Goal: Information Seeking & Learning: Learn about a topic

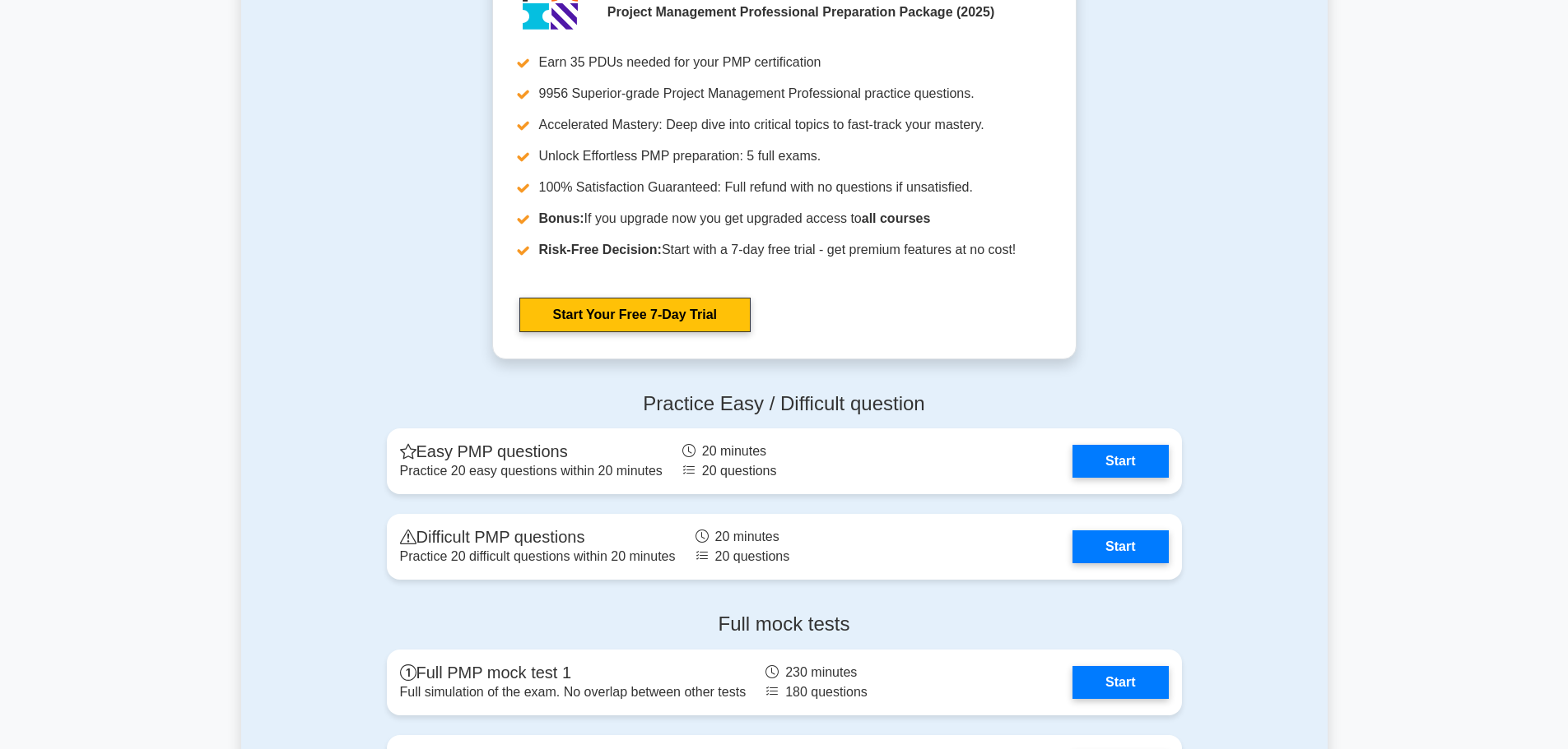
scroll to position [4441, 0]
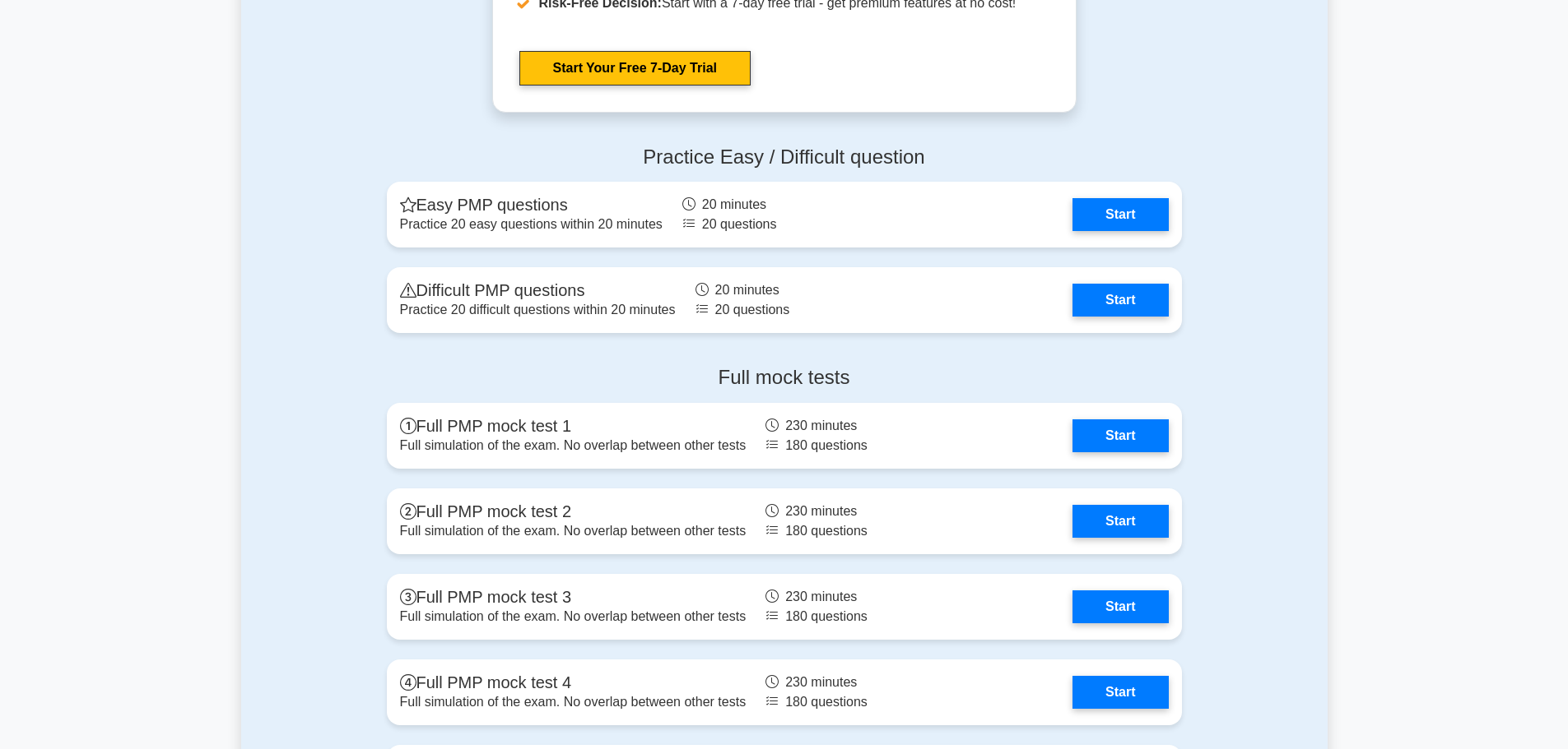
click at [1133, 206] on link "Start" at bounding box center [1119, 215] width 95 height 33
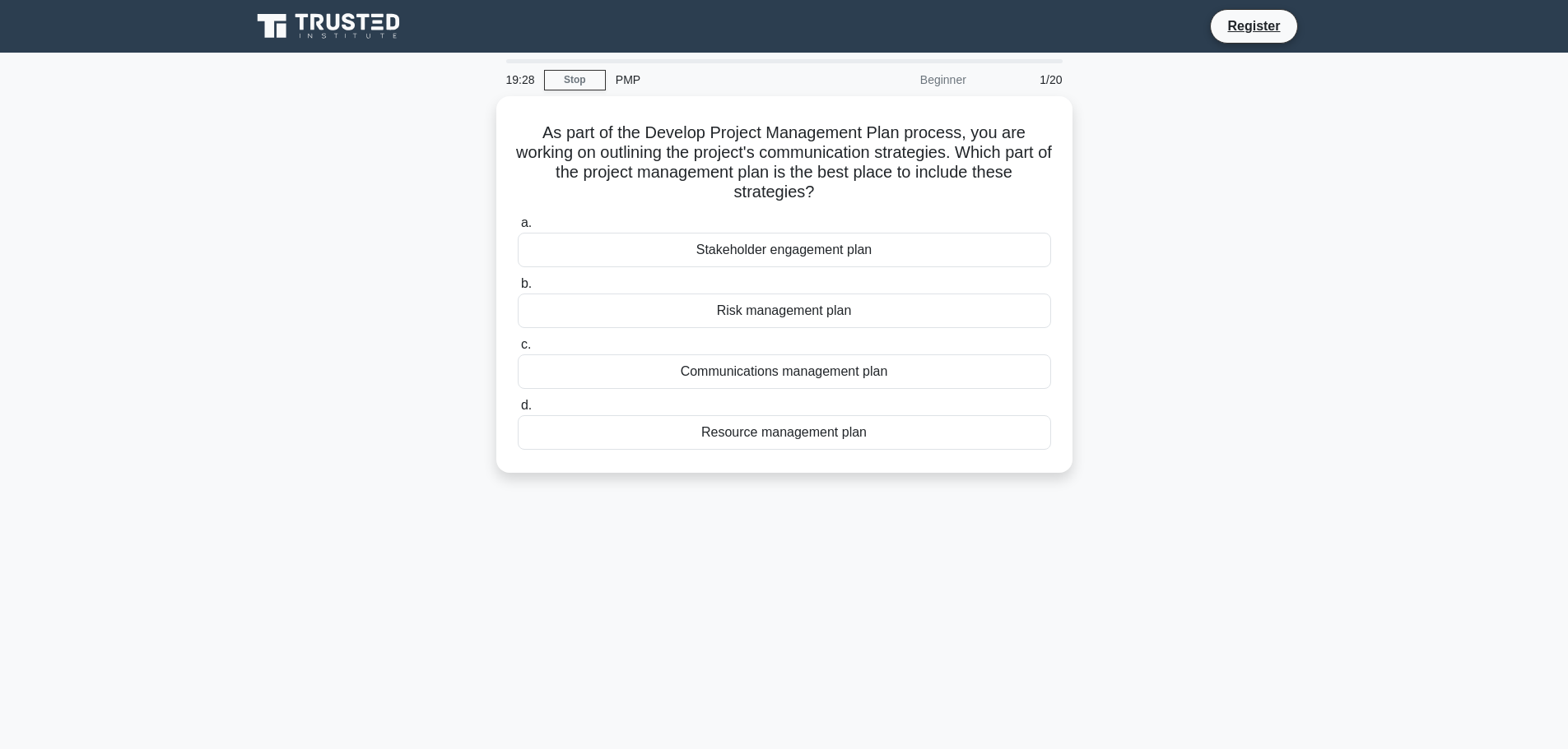
click at [747, 384] on div "Communications management plan" at bounding box center [784, 371] width 533 height 34
click at [518, 350] on input "c. Communications management plan" at bounding box center [518, 345] width 0 height 11
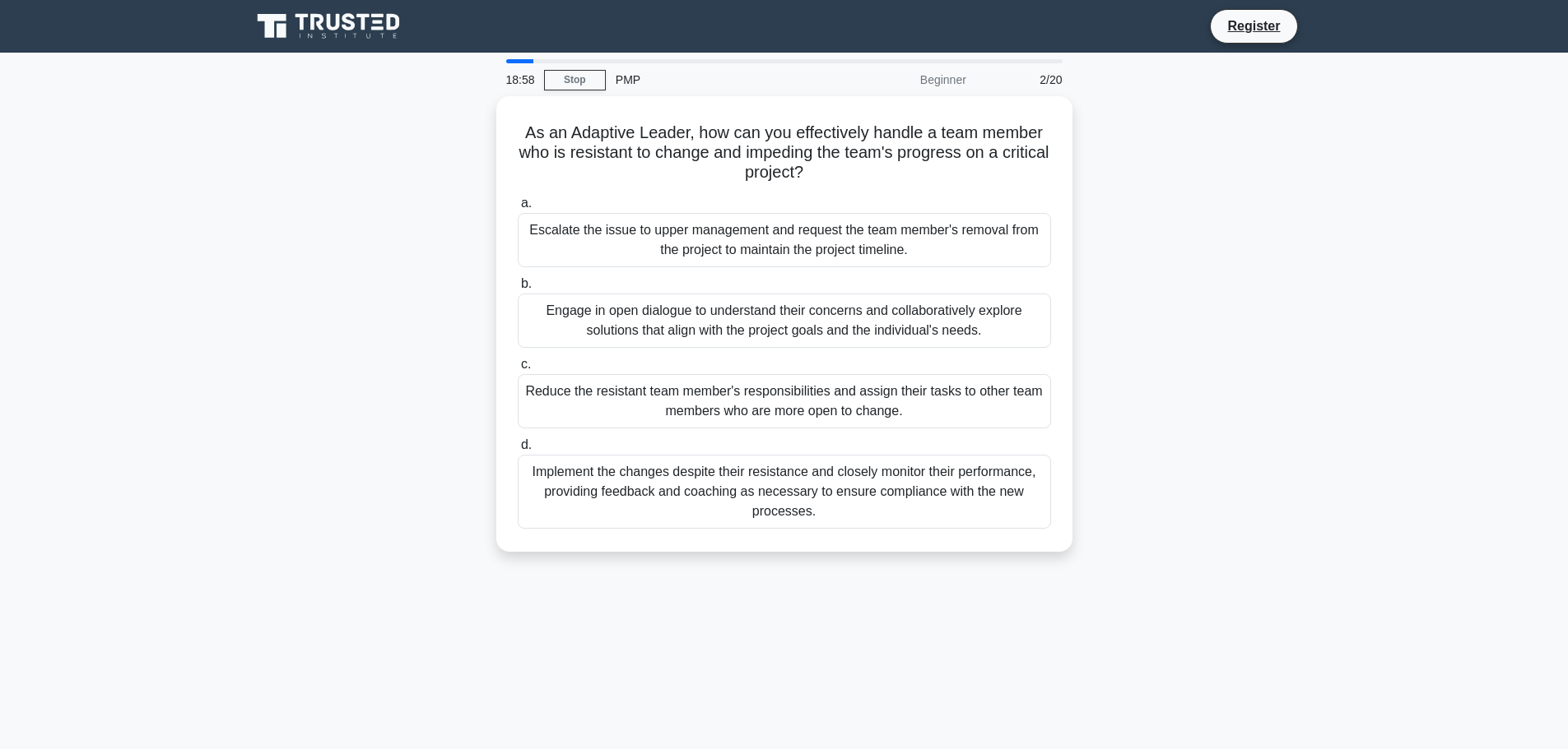
click at [622, 309] on div "Engage in open dialogue to understand their concerns and collaboratively explor…" at bounding box center [784, 321] width 533 height 55
click at [518, 289] on input "b. Engage in open dialogue to understand their concerns and collaboratively exp…" at bounding box center [518, 285] width 0 height 11
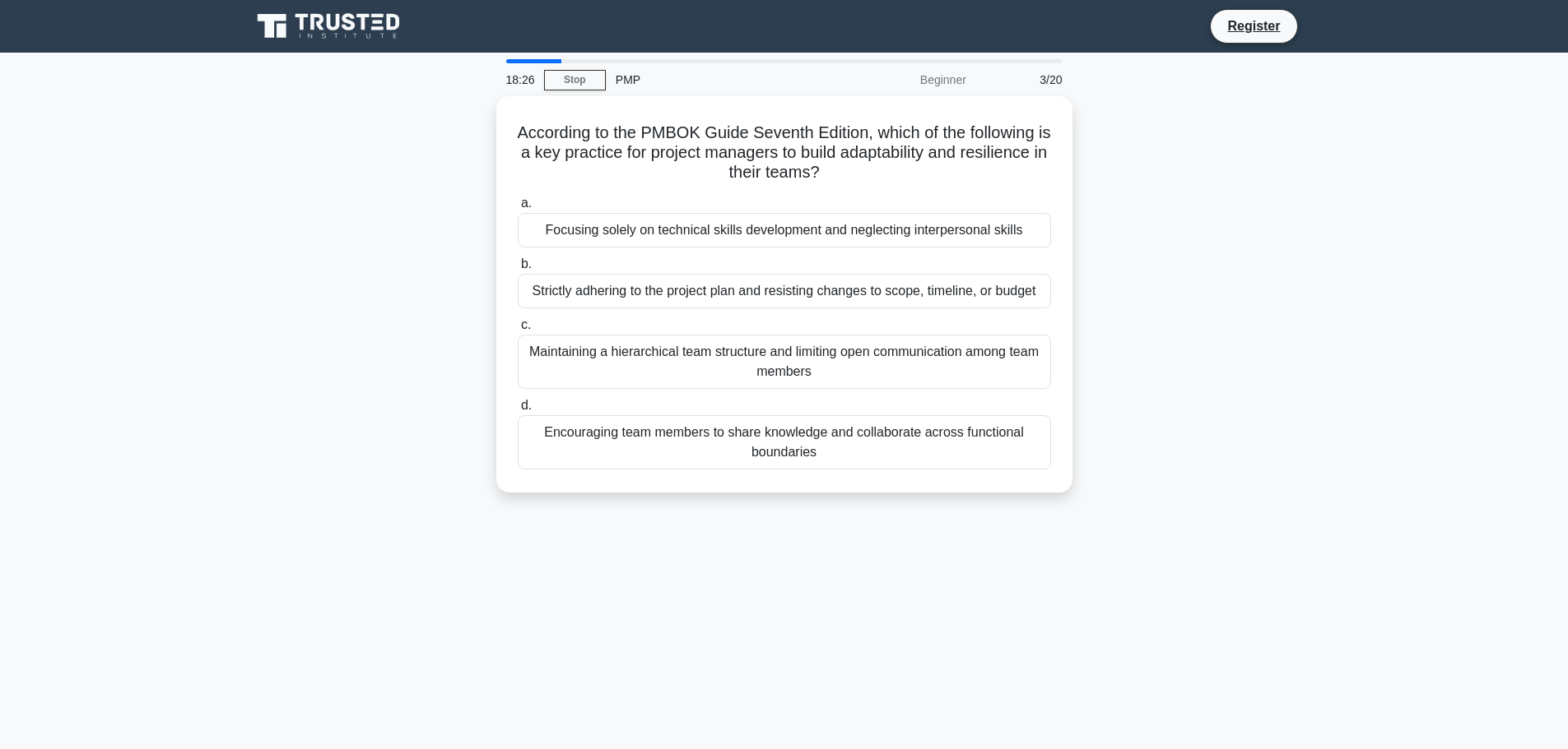
click at [719, 440] on div "Encouraging team members to share knowledge and collaborate across functional b…" at bounding box center [784, 442] width 533 height 55
click at [518, 411] on input "d. Encouraging team members to share knowledge and collaborate across functiona…" at bounding box center [518, 406] width 0 height 11
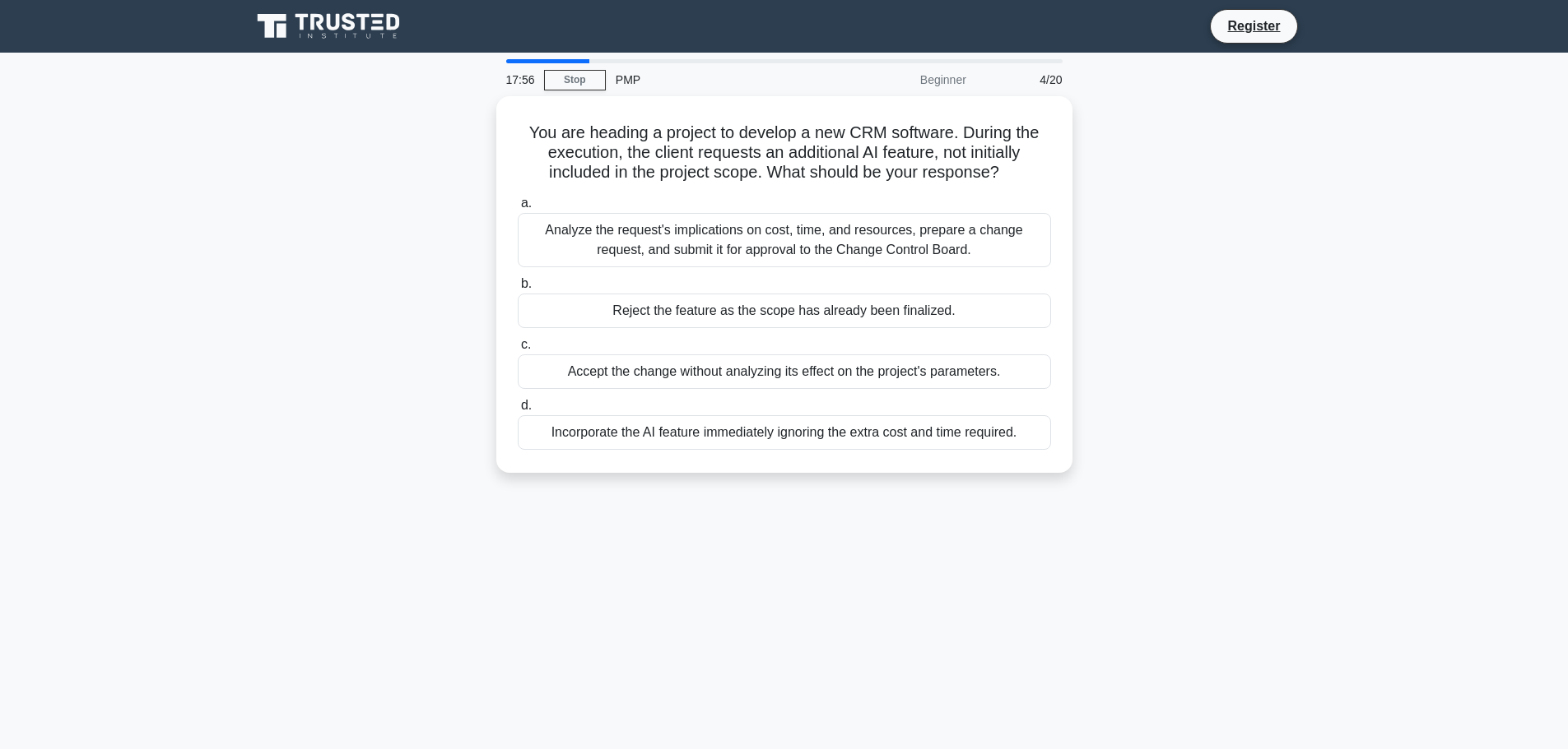
click at [716, 257] on div "Analyze the request's implications on cost, time, and resources, prepare a chan…" at bounding box center [784, 239] width 533 height 55
click at [518, 209] on input "a. Analyze the request's implications on cost, time, and resources, prepare a c…" at bounding box center [518, 203] width 0 height 11
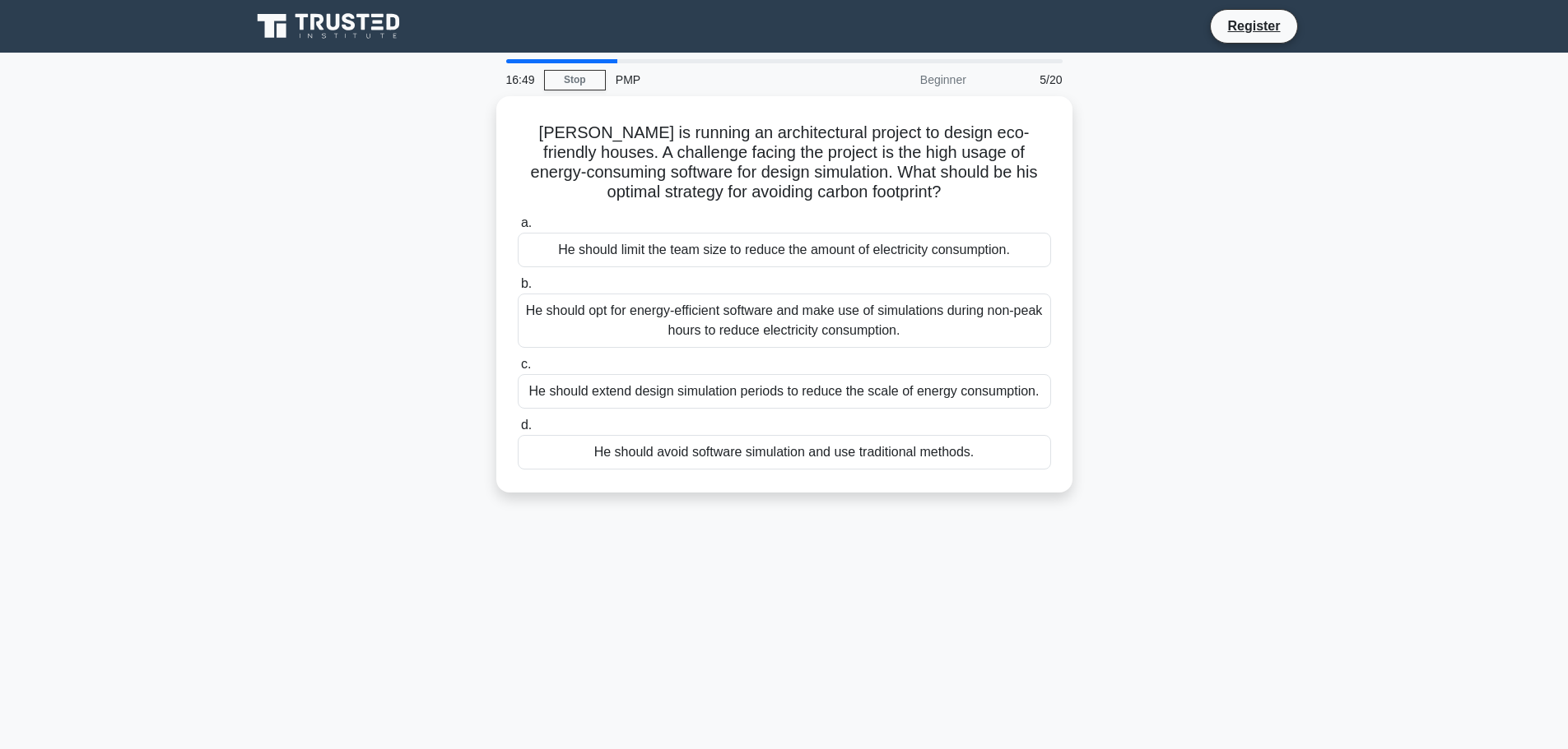
click at [704, 312] on div "He should opt for energy-efficient software and make use of simulations during …" at bounding box center [784, 321] width 533 height 55
click at [518, 289] on input "b. He should opt for energy-efficient software and make use of simulations duri…" at bounding box center [518, 285] width 0 height 11
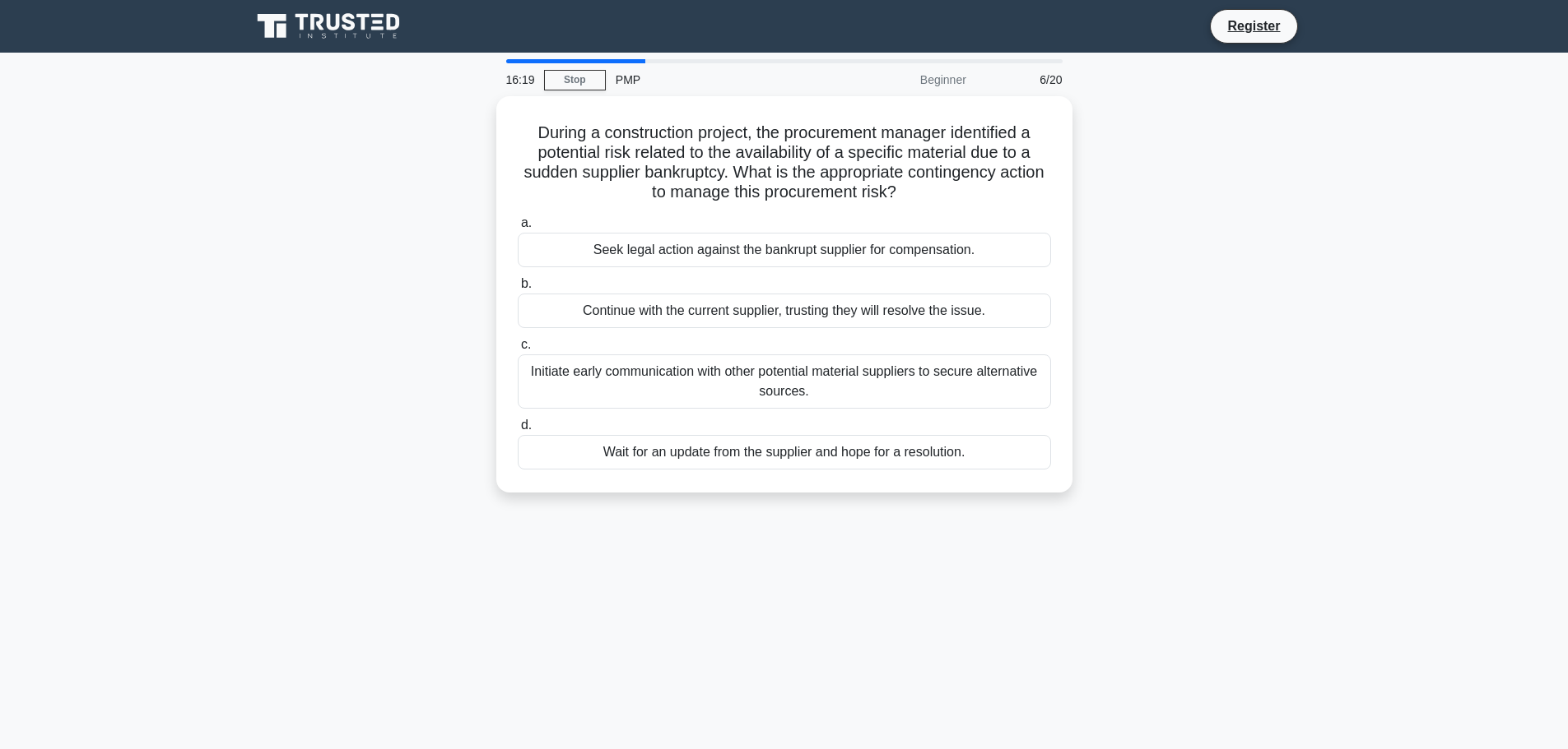
click at [647, 356] on div "Initiate early communication with other potential material suppliers to secure …" at bounding box center [784, 381] width 533 height 55
click at [518, 350] on input "c. Initiate early communication with other potential material suppliers to secu…" at bounding box center [518, 345] width 0 height 11
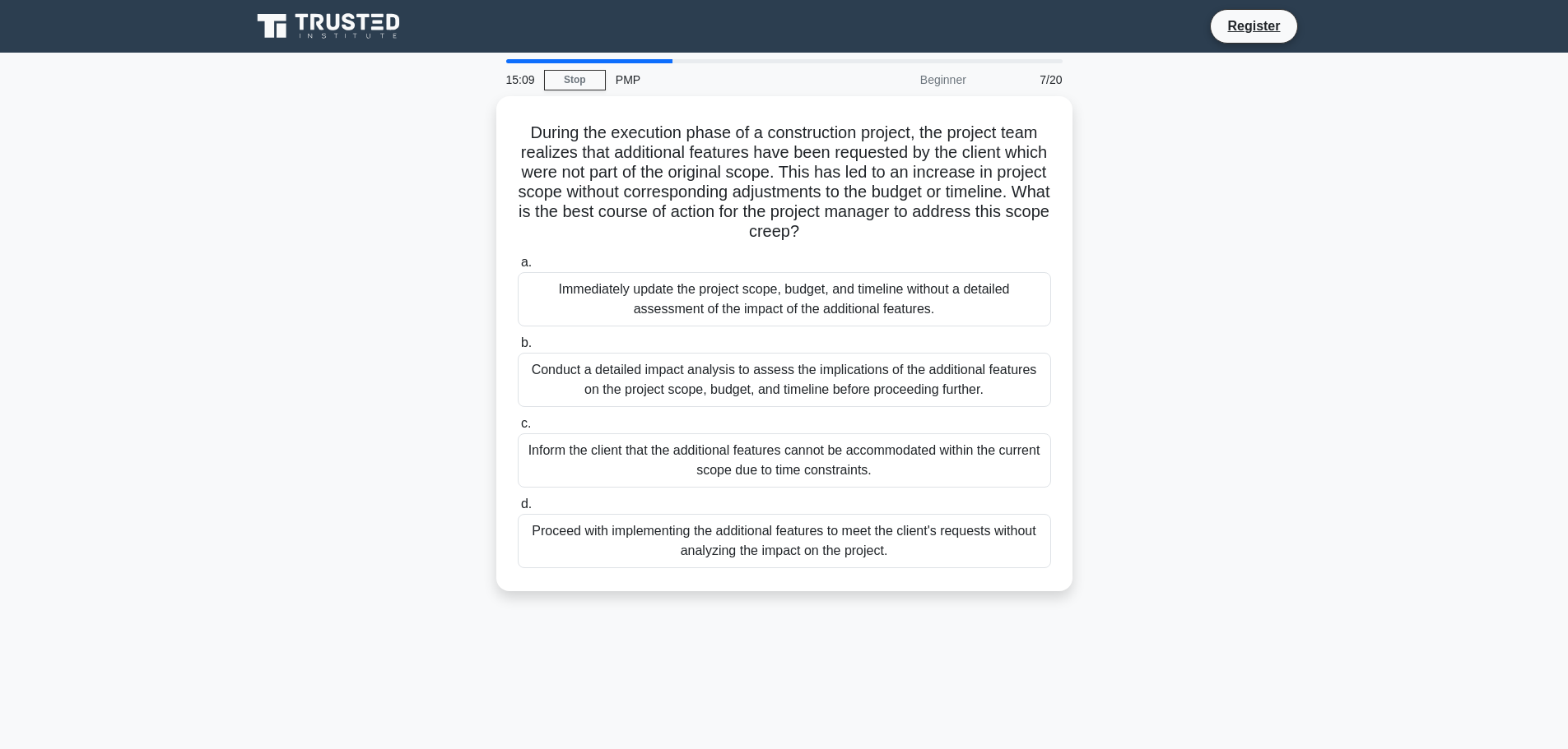
click at [801, 377] on div "Conduct a detailed impact analysis to assess the implications of the additional…" at bounding box center [784, 380] width 533 height 55
click at [518, 349] on input "b. Conduct a detailed impact analysis to assess the implications of the additio…" at bounding box center [518, 344] width 0 height 11
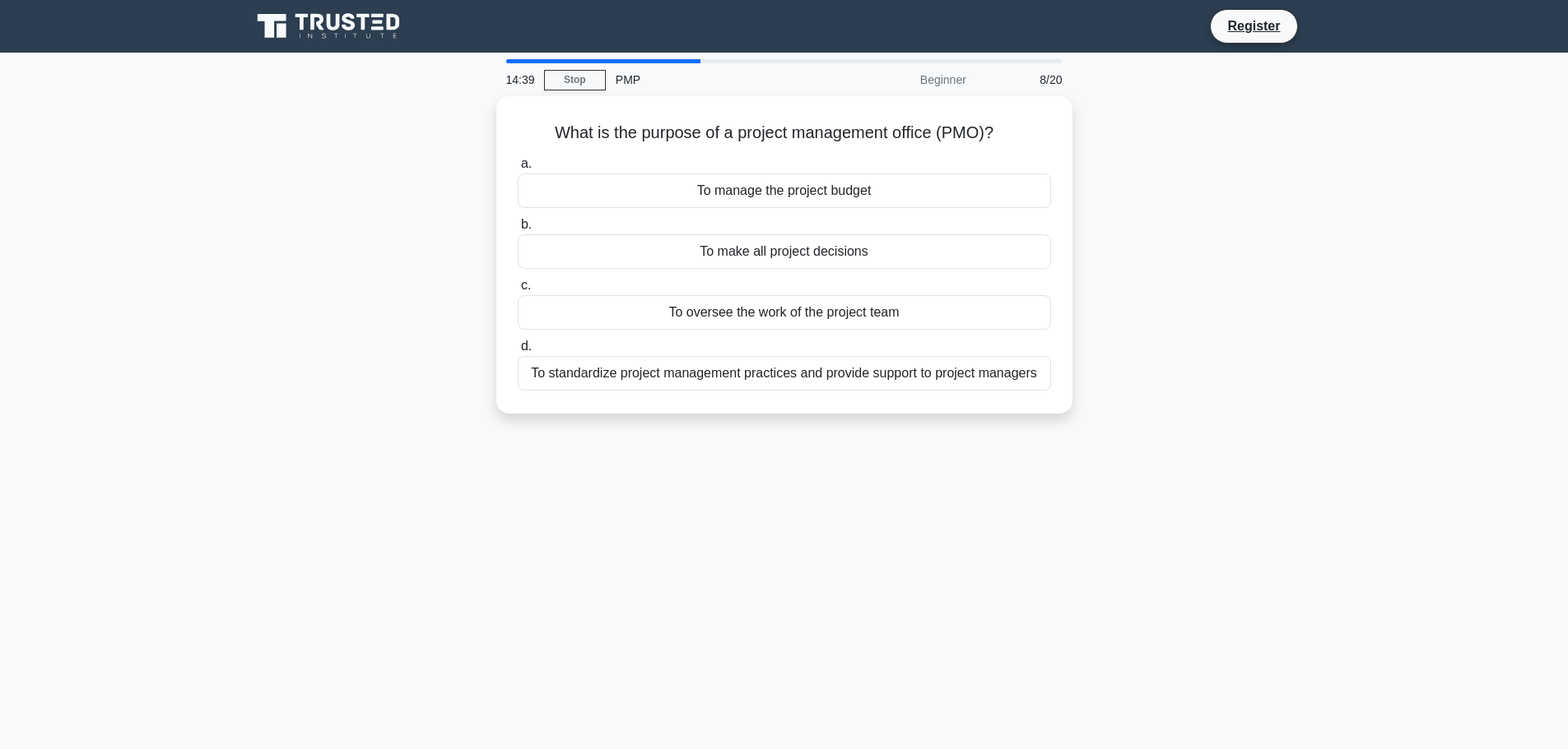
click at [683, 374] on div "To standardize project management practices and provide support to project mana…" at bounding box center [784, 373] width 533 height 34
click at [518, 352] on input "d. To standardize project management practices and provide support to project m…" at bounding box center [518, 347] width 0 height 11
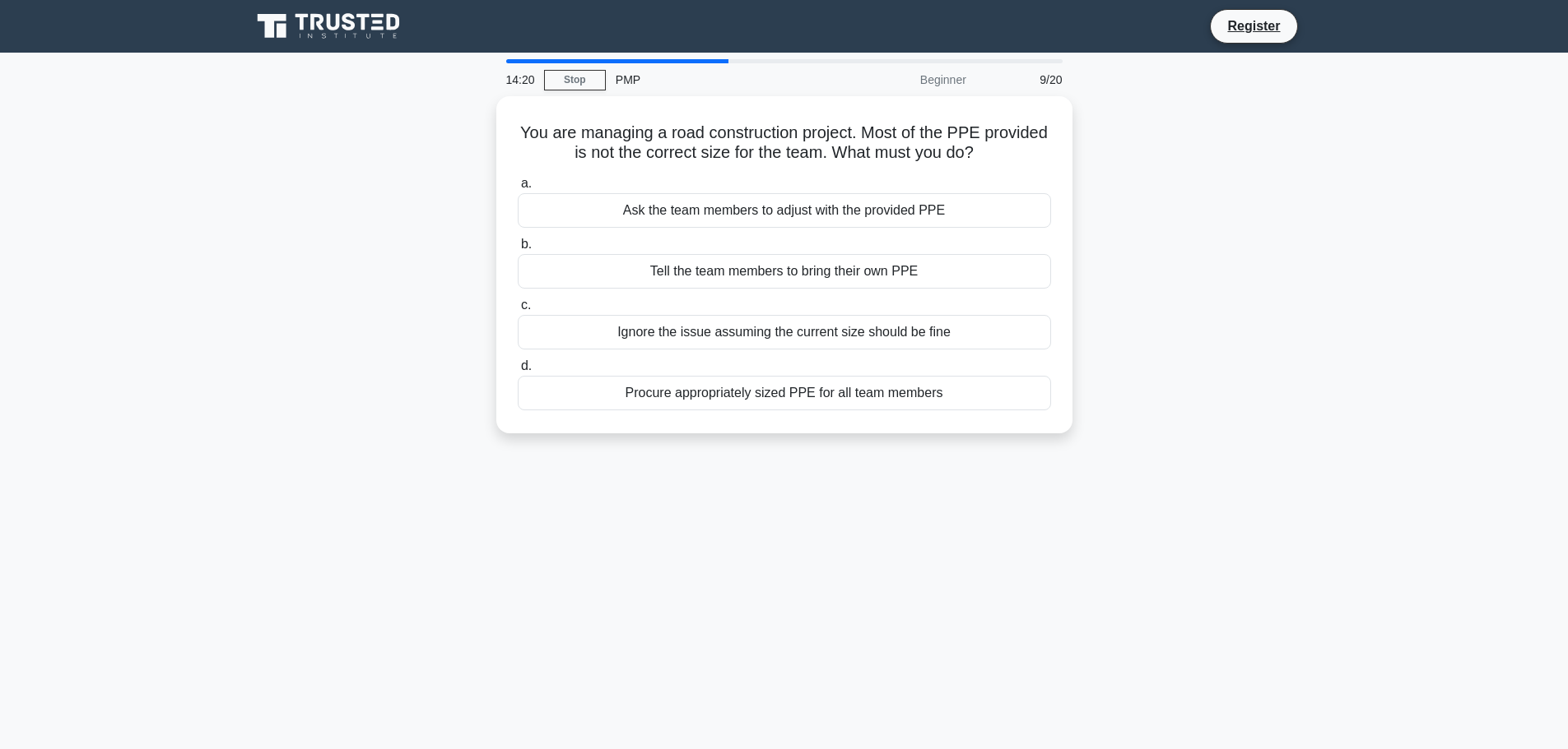
click at [846, 391] on div "Procure appropriately sized PPE for all team members" at bounding box center [784, 393] width 533 height 34
click at [518, 372] on input "d. Procure appropriately sized PPE for all team members" at bounding box center [518, 367] width 0 height 11
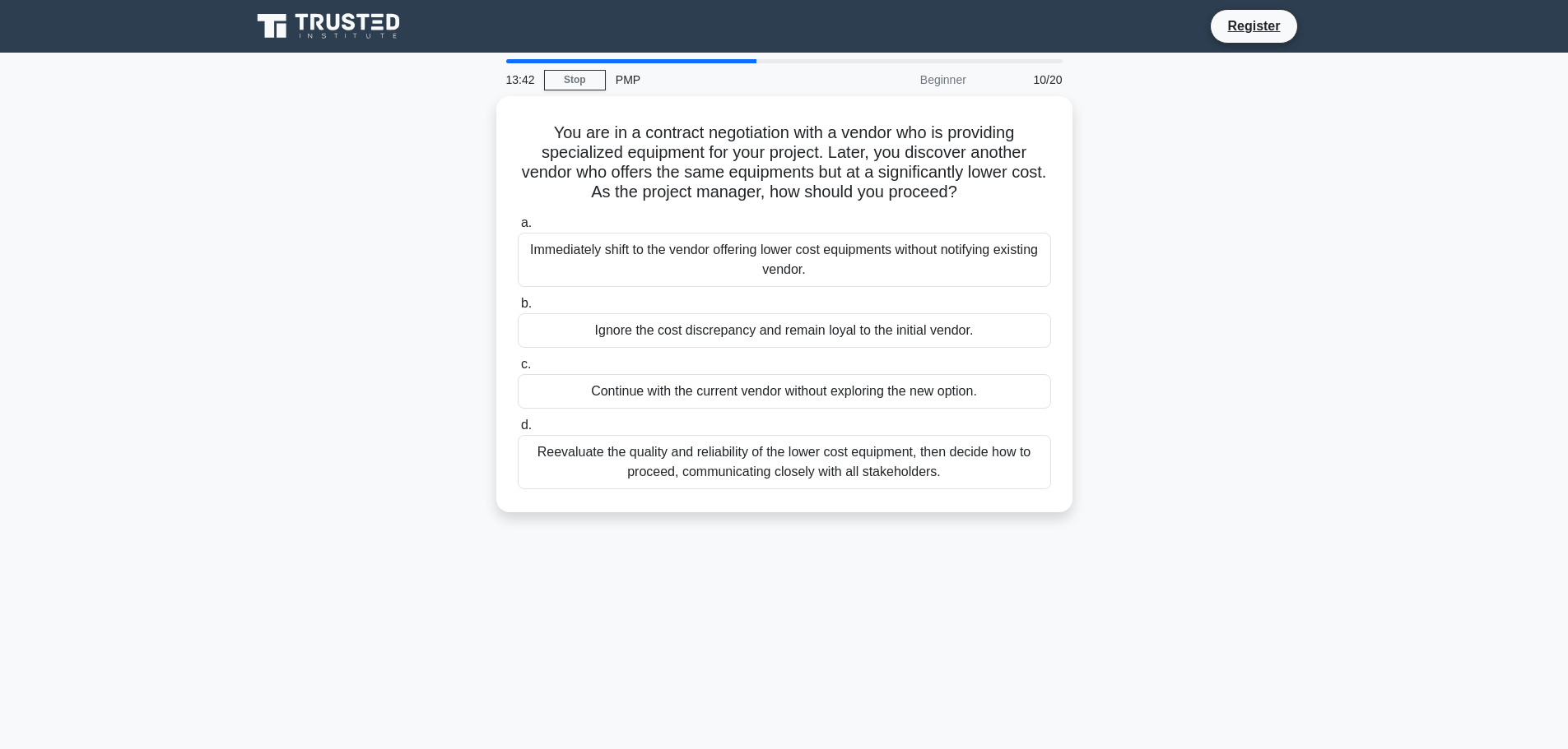
click at [773, 462] on div "Reevaluate the quality and reliability of the lower cost equipment, then decide…" at bounding box center [784, 462] width 533 height 55
click at [518, 431] on input "d. Reevaluate the quality and reliability of the lower cost equipment, then dec…" at bounding box center [518, 426] width 0 height 11
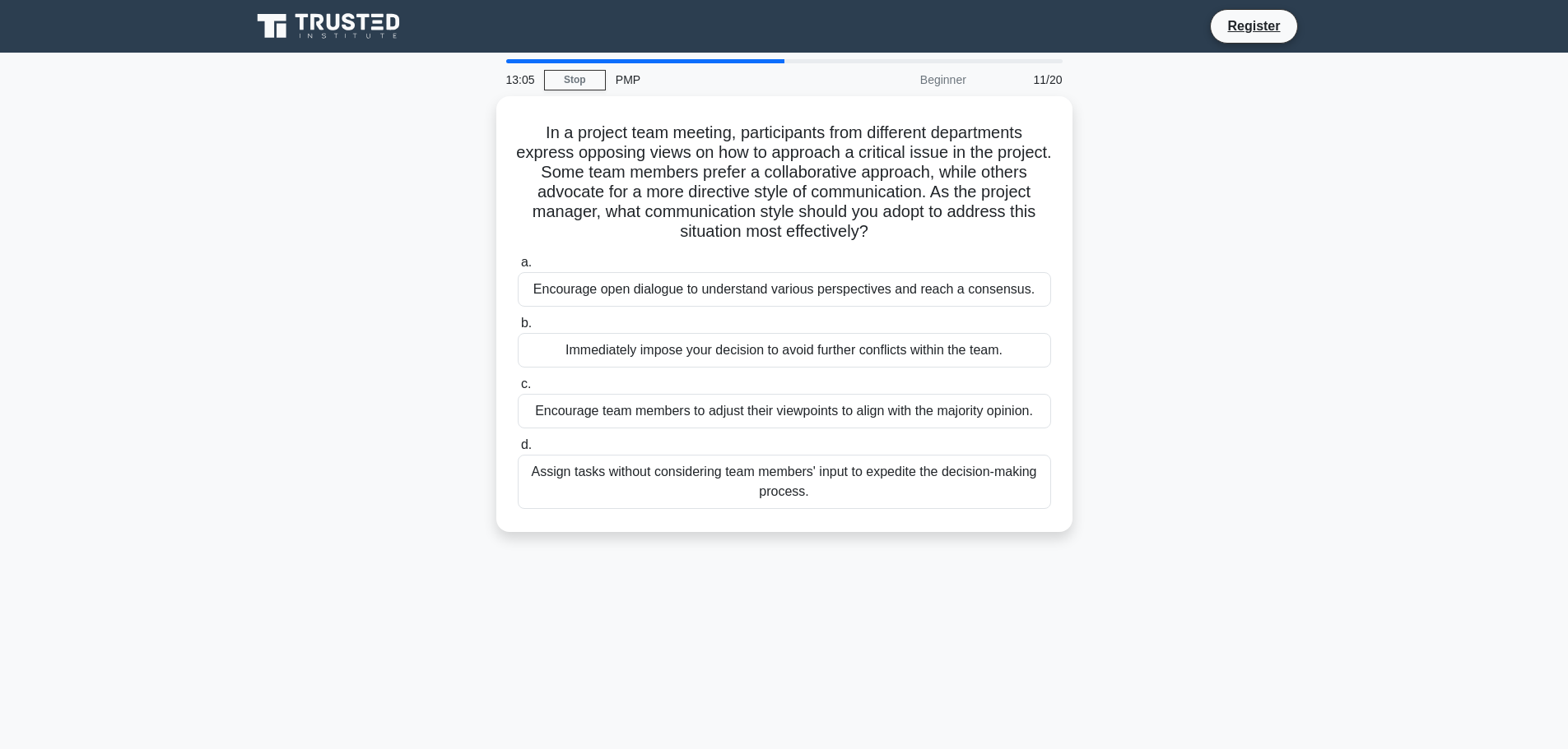
click at [778, 283] on div "Encourage open dialogue to understand various perspectives and reach a consensu…" at bounding box center [784, 289] width 533 height 34
click at [518, 268] on input "a. Encourage open dialogue to understand various perspectives and reach a conse…" at bounding box center [518, 263] width 0 height 11
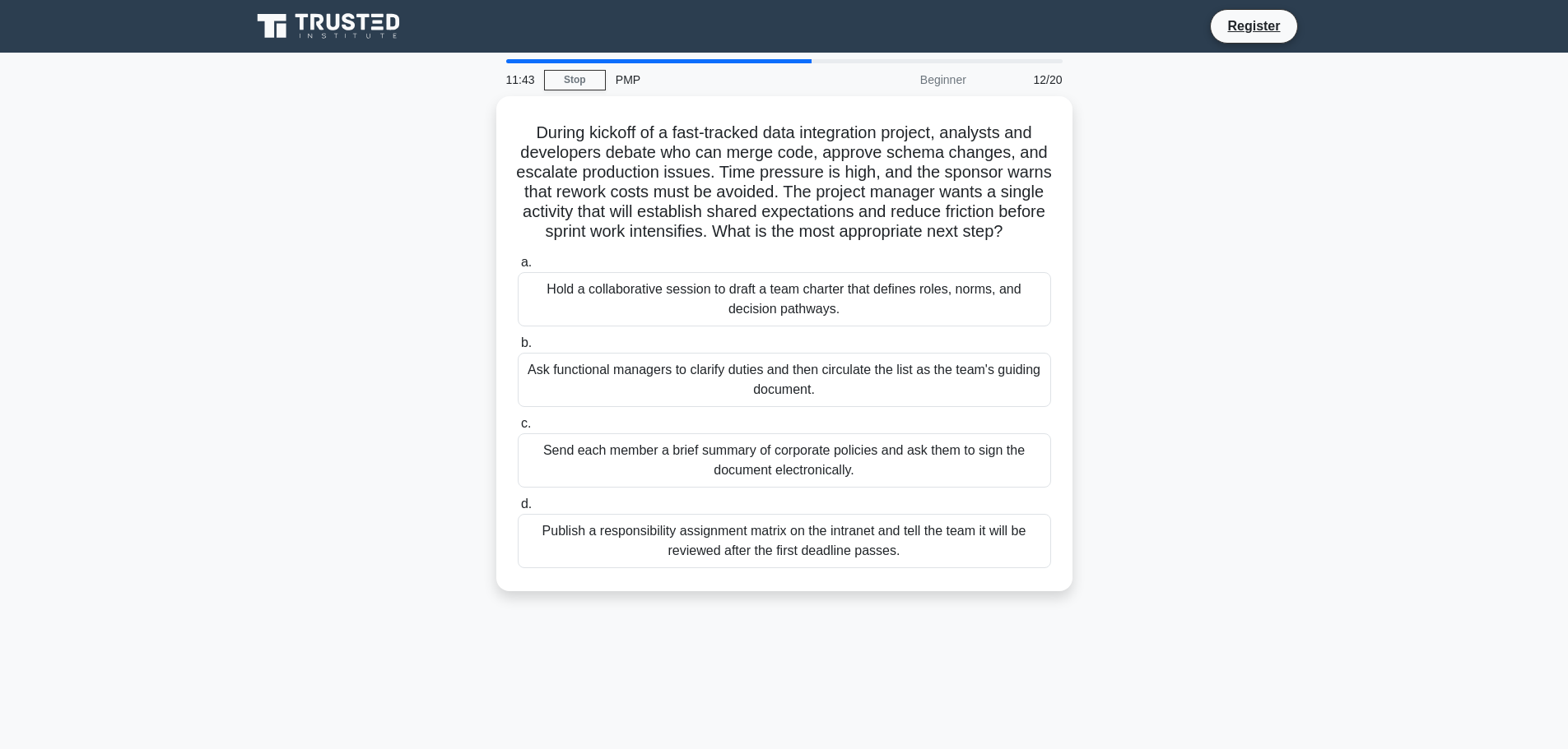
click at [883, 326] on div "Hold a collaborative session to draft a team charter that defines roles, norms,…" at bounding box center [784, 299] width 533 height 55
click at [518, 268] on input "a. Hold a collaborative session to draft a team charter that defines roles, nor…" at bounding box center [518, 263] width 0 height 11
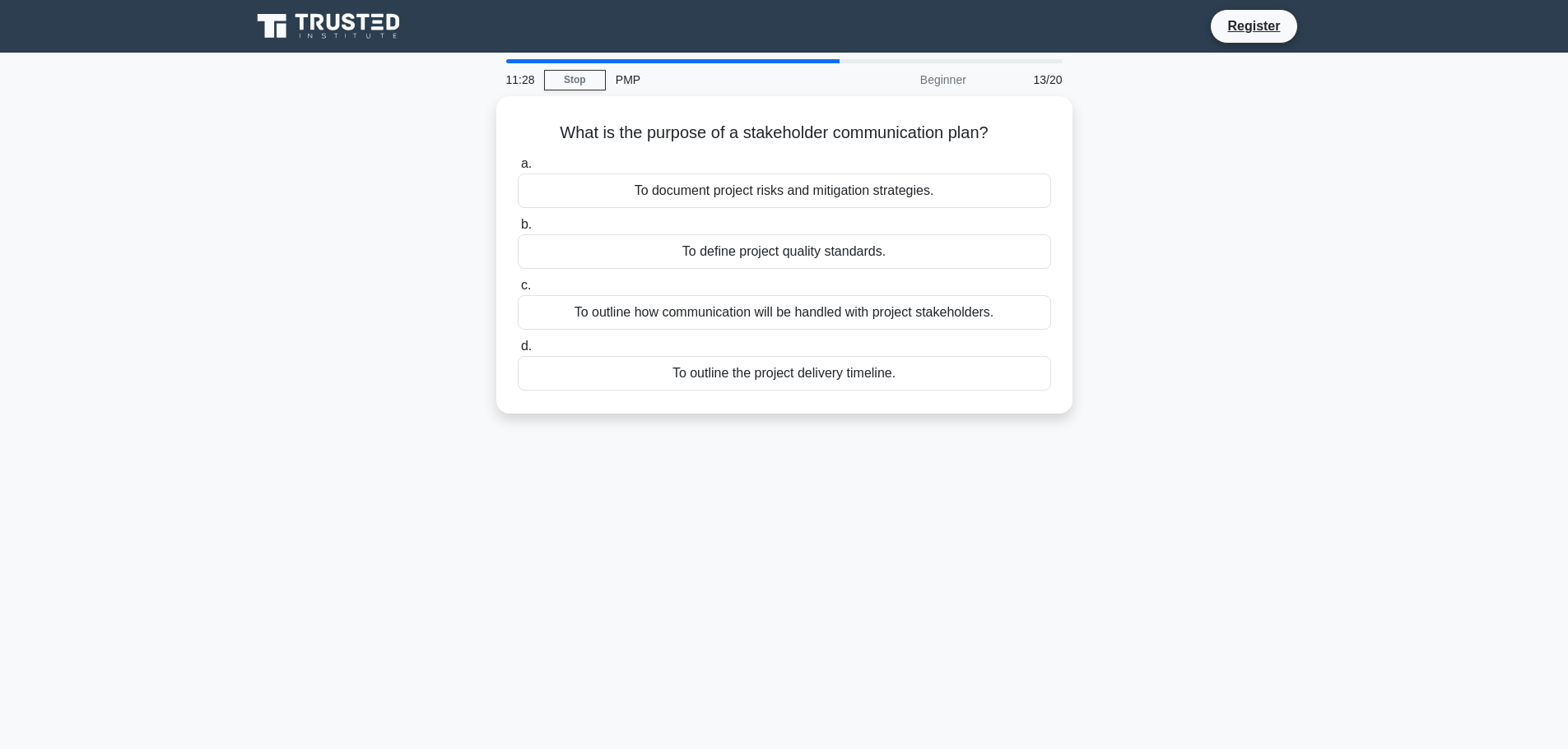
click at [826, 312] on div "To outline how communication will be handled with project stakeholders." at bounding box center [784, 312] width 533 height 34
click at [518, 291] on input "c. To outline how communication will be handled with project stakeholders." at bounding box center [518, 286] width 0 height 11
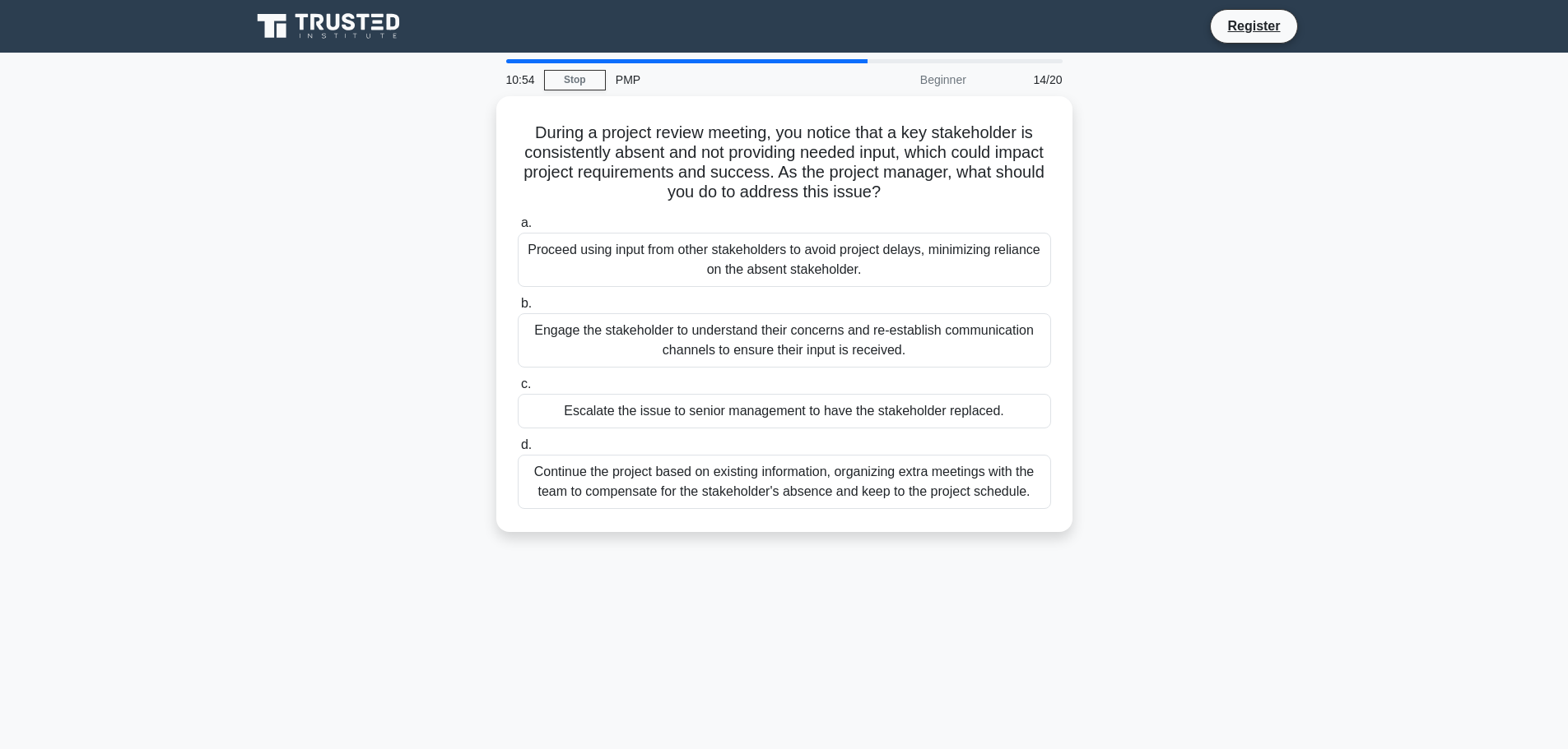
click at [857, 331] on div "Engage the stakeholder to understand their concerns and re-establish communicat…" at bounding box center [784, 340] width 533 height 55
click at [518, 309] on input "b. Engage the stakeholder to understand their concerns and re-establish communi…" at bounding box center [518, 304] width 0 height 11
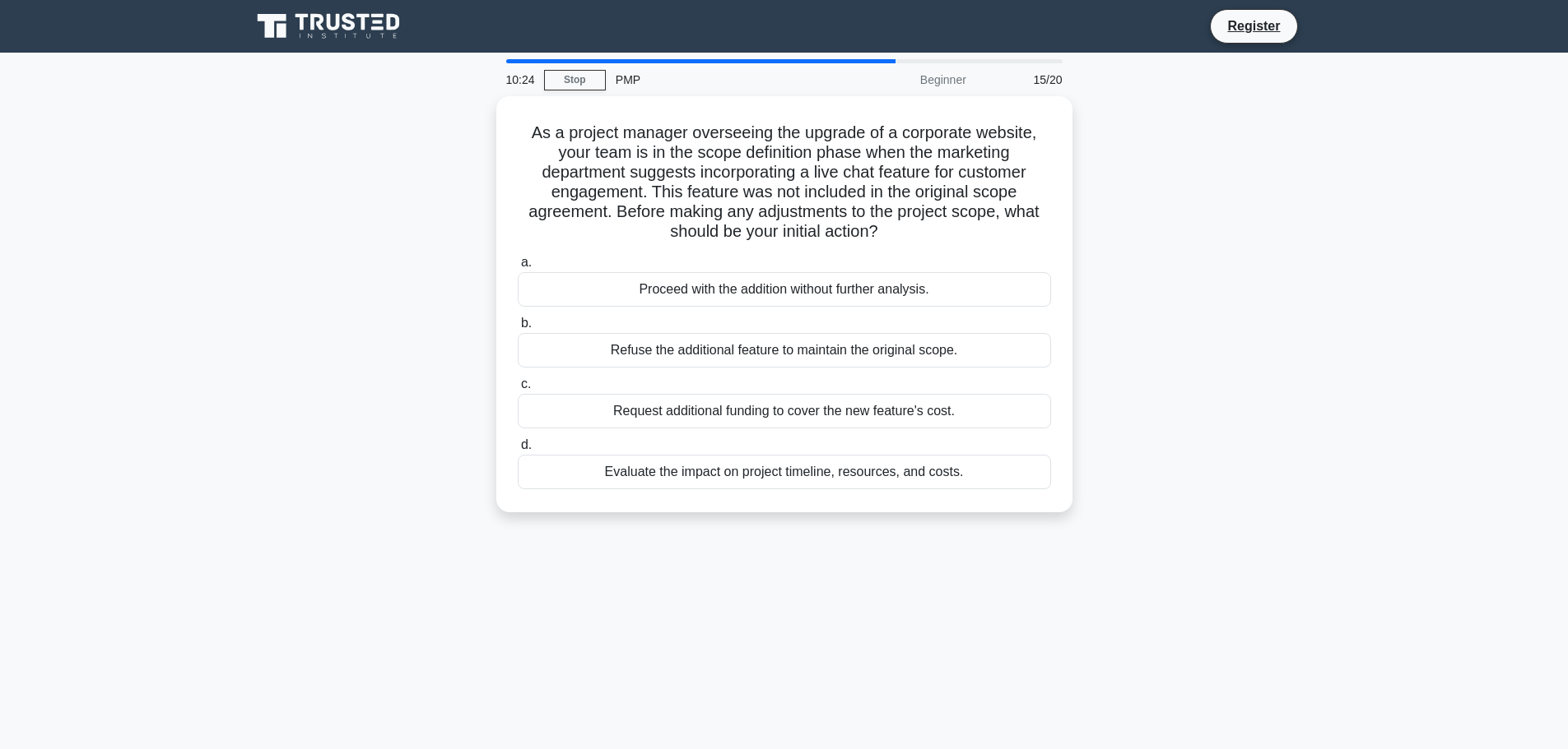
click at [949, 469] on div "Evaluate the impact on project timeline, resources, and costs." at bounding box center [784, 472] width 533 height 34
click at [518, 450] on input "d. Evaluate the impact on project timeline, resources, and costs." at bounding box center [518, 446] width 0 height 11
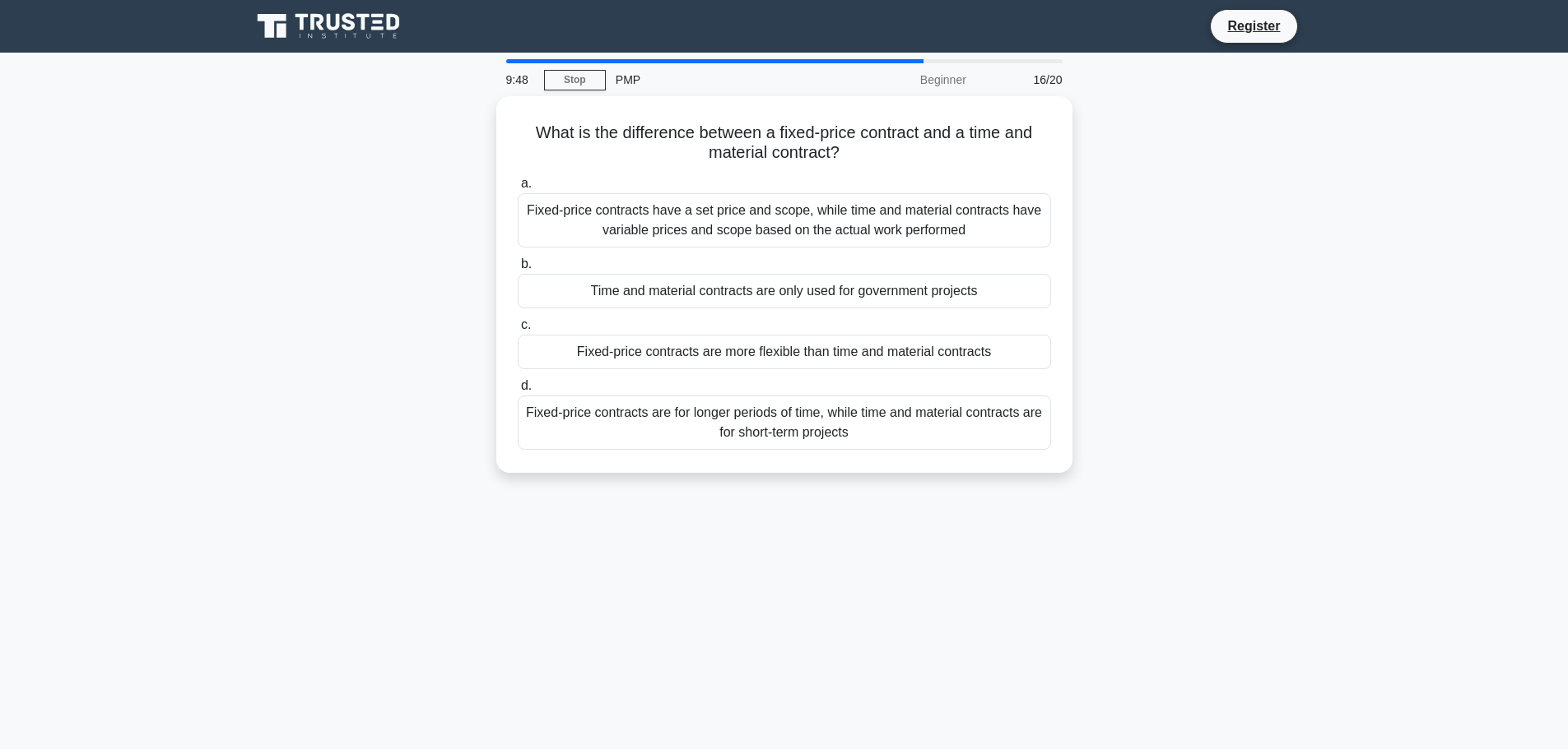
click at [846, 220] on div "Fixed-price contracts have a set price and scope, while time and material contr…" at bounding box center [784, 220] width 533 height 55
click at [518, 190] on input "a. Fixed-price contracts have a set price and scope, while time and material co…" at bounding box center [518, 184] width 0 height 11
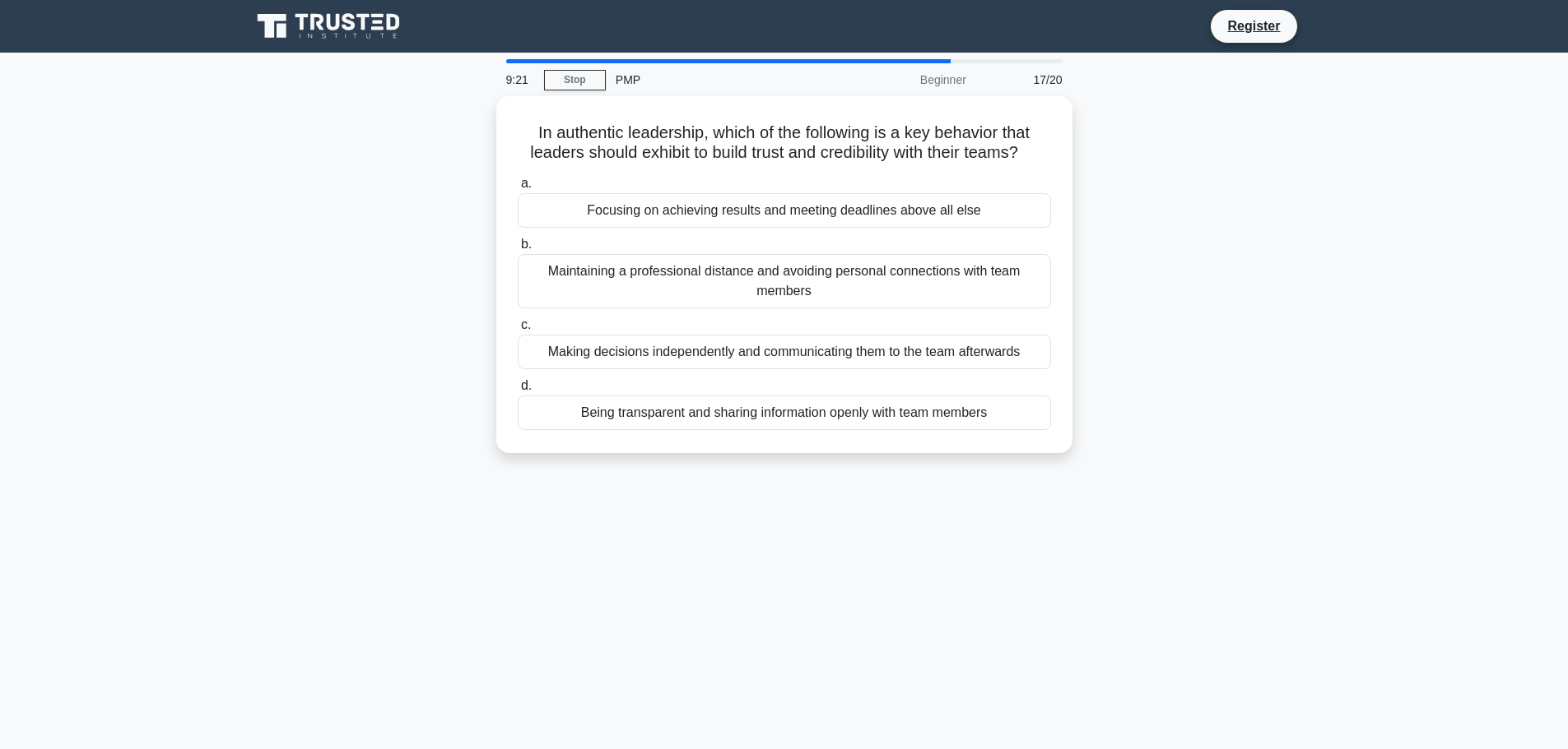
click at [806, 410] on div "Being transparent and sharing information openly with team members" at bounding box center [784, 412] width 533 height 34
click at [518, 391] on input "d. Being transparent and sharing information openly with team members" at bounding box center [518, 387] width 0 height 11
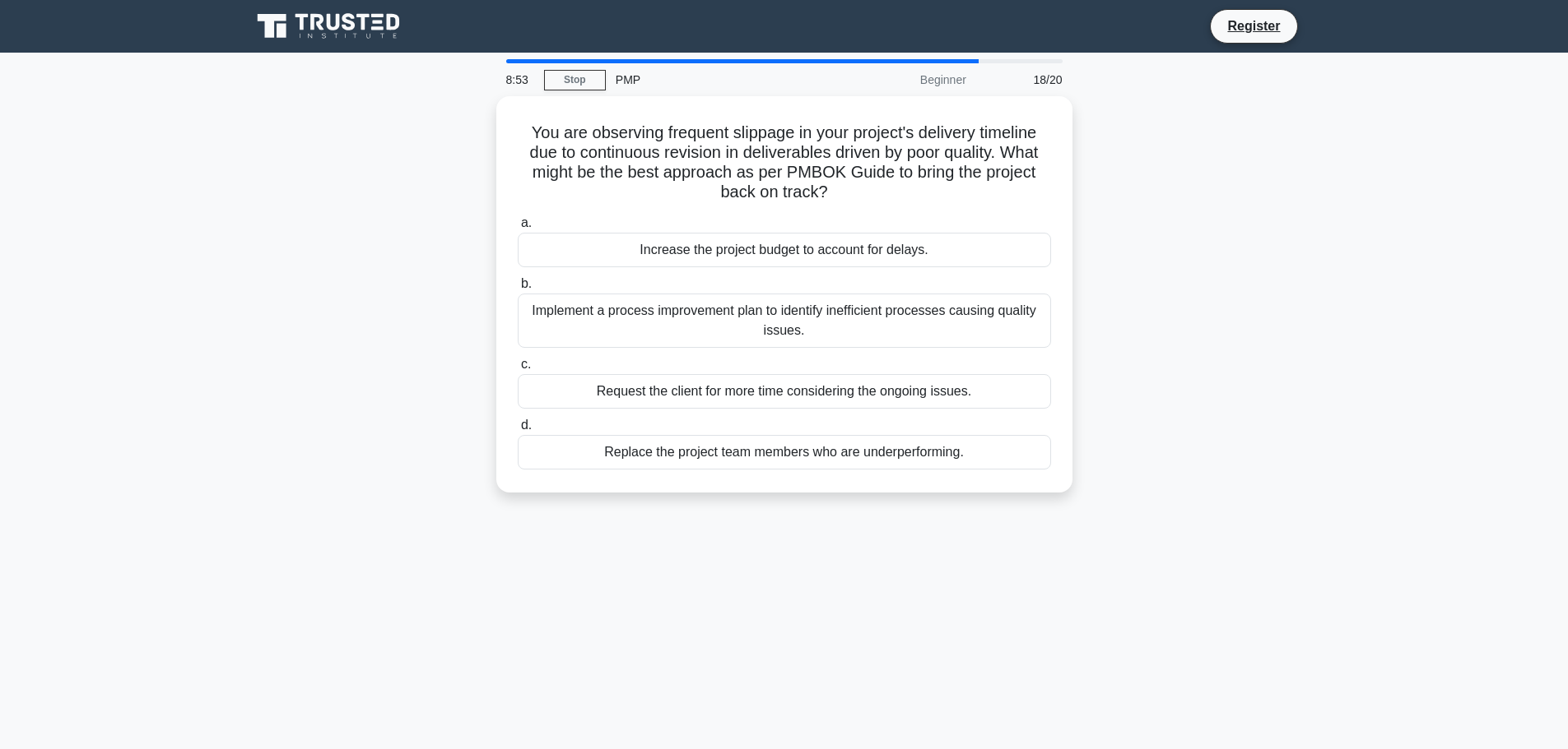
click at [979, 315] on div "Implement a process improvement plan to identify inefficient processes causing …" at bounding box center [784, 321] width 533 height 55
click at [518, 289] on input "b. Implement a process improvement plan to identify inefficient processes causi…" at bounding box center [518, 285] width 0 height 11
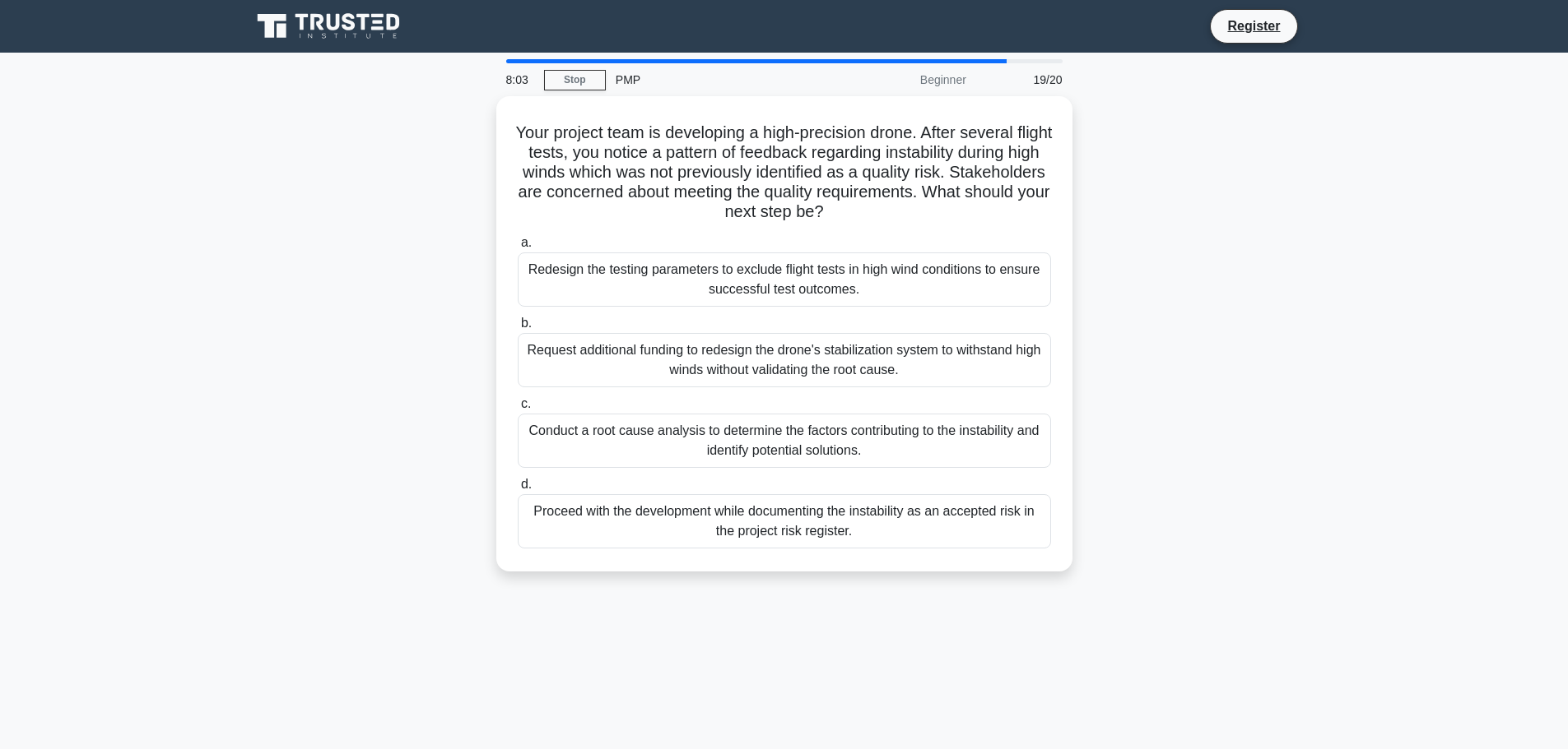
click at [759, 428] on div "Conduct a root cause analysis to determine the factors contributing to the inst…" at bounding box center [784, 440] width 533 height 55
click at [518, 410] on input "c. Conduct a root cause analysis to determine the factors contributing to the i…" at bounding box center [518, 404] width 0 height 11
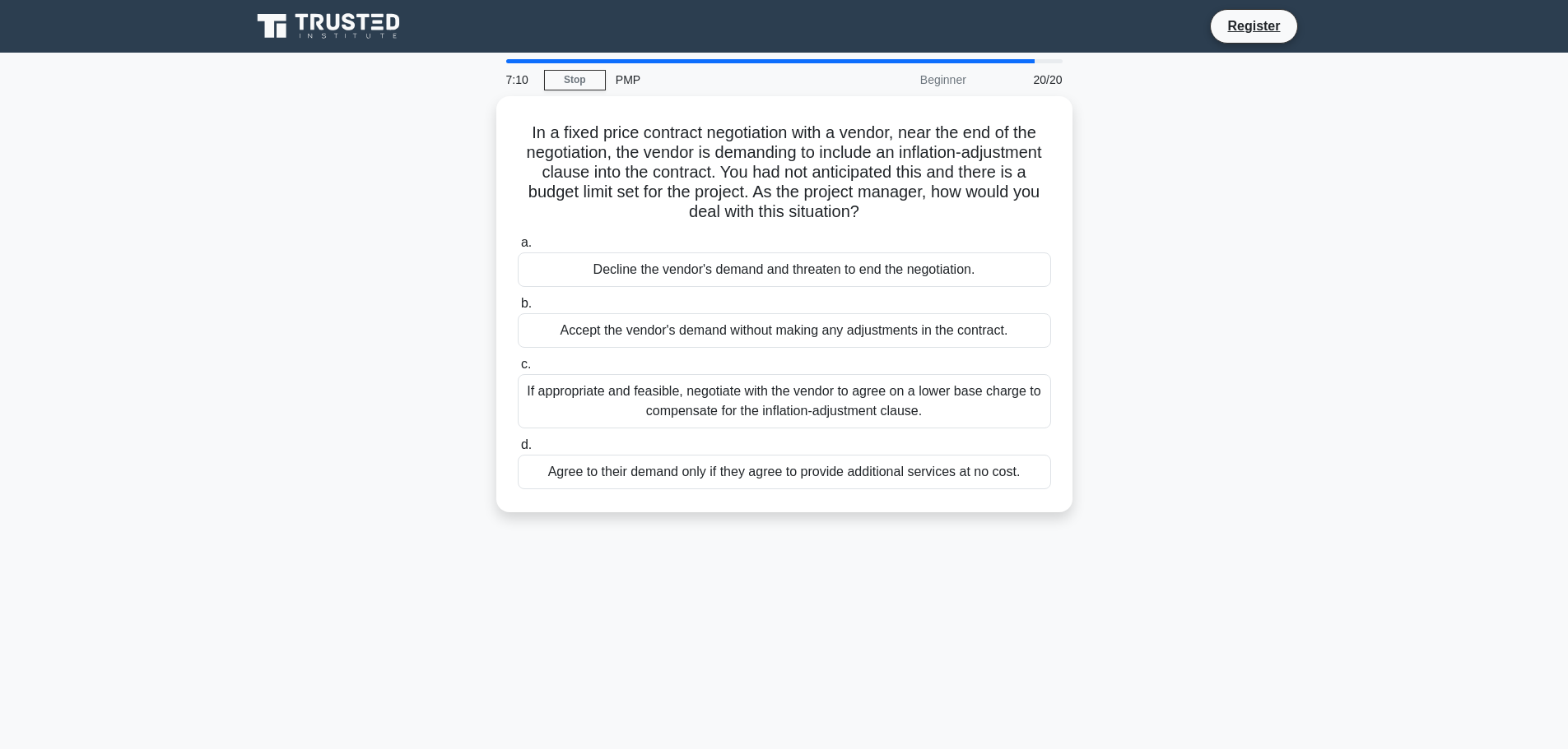
click at [969, 400] on div "If appropriate and feasible, negotiate with the vendor to agree on a lower base…" at bounding box center [784, 401] width 533 height 55
click at [518, 370] on input "c. If appropriate and feasible, negotiate with the vendor to agree on a lower b…" at bounding box center [518, 365] width 0 height 11
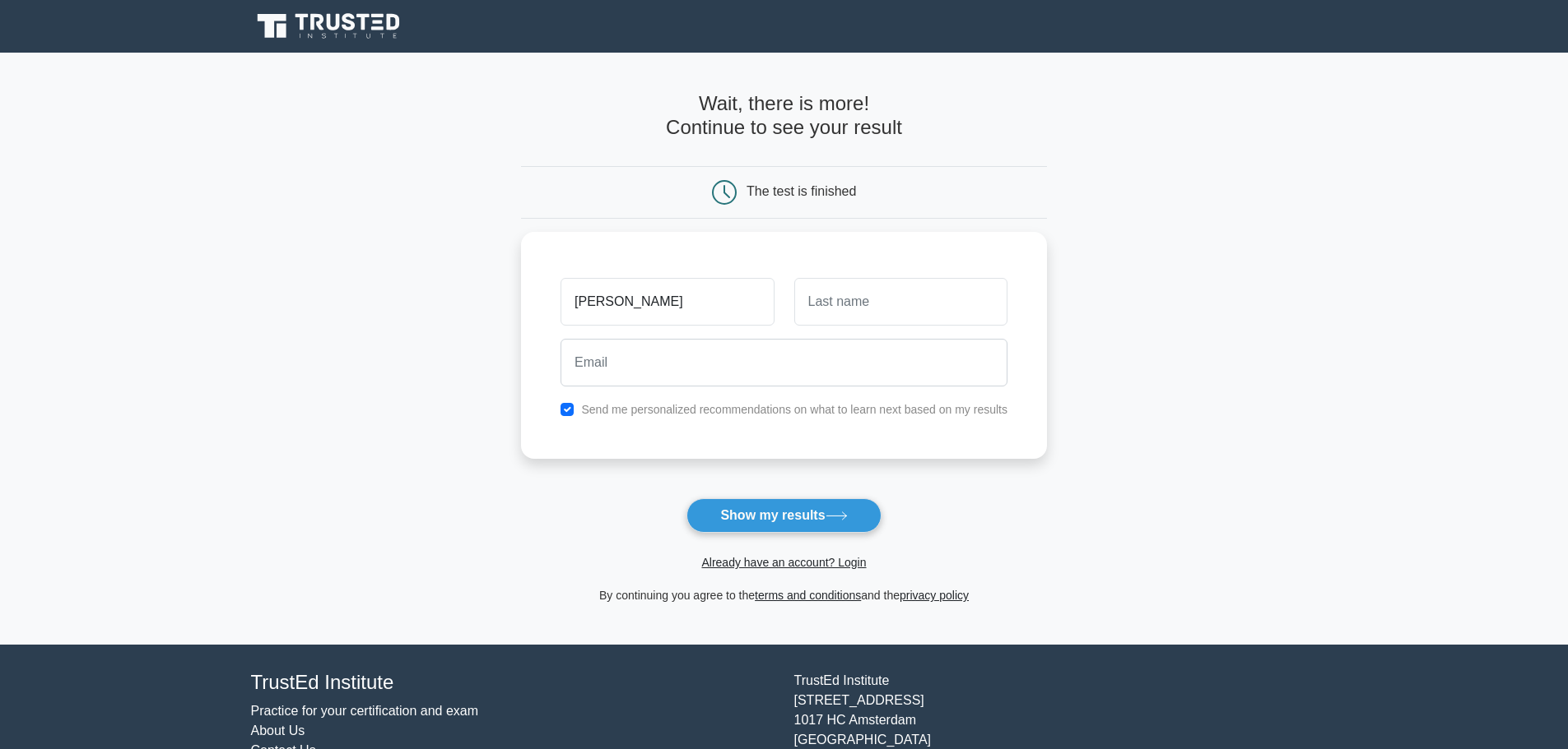
type input "[PERSON_NAME]"
type input "p"
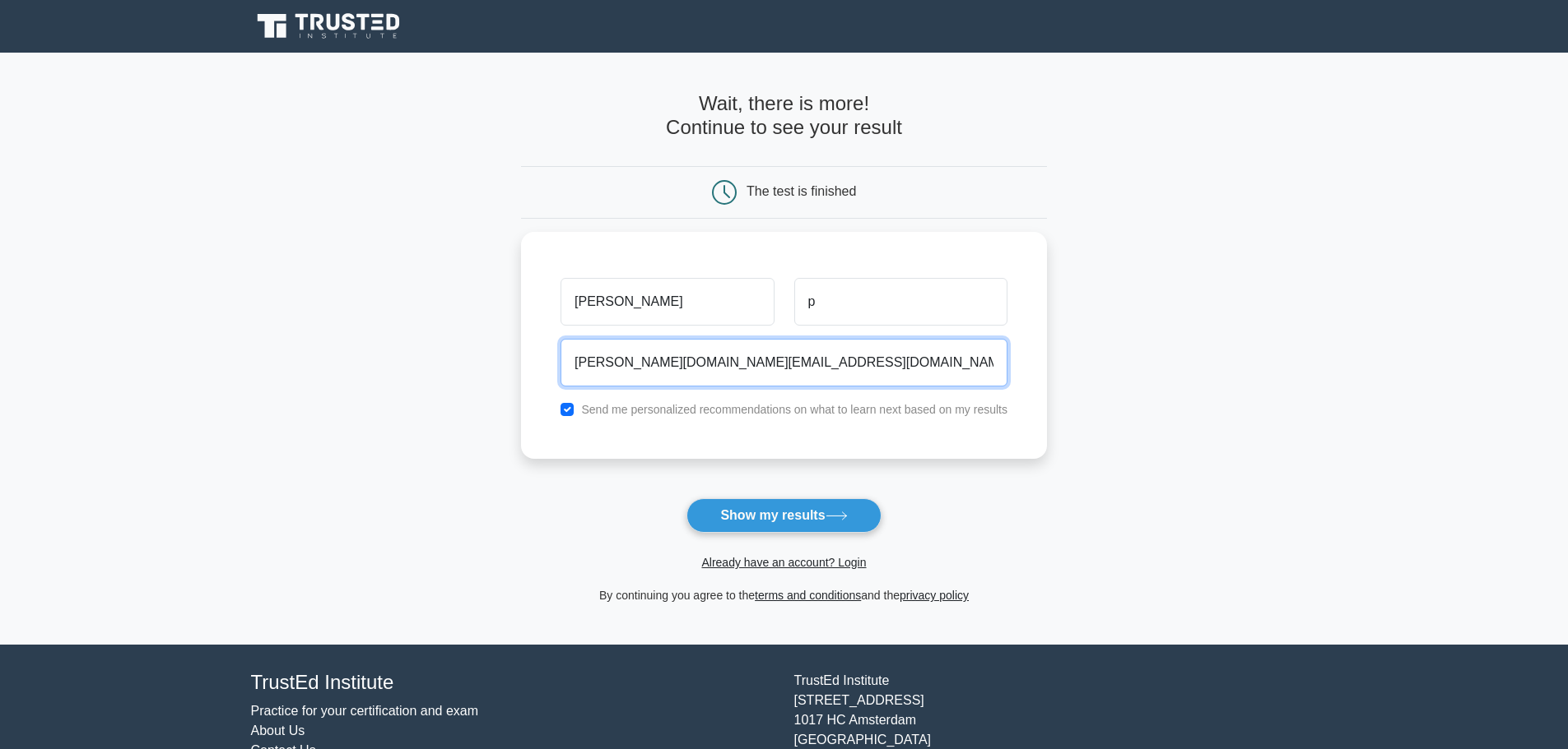
type input "[PERSON_NAME][DOMAIN_NAME][EMAIL_ADDRESS][DOMAIN_NAME]"
click at [569, 404] on input "checkbox" at bounding box center [567, 410] width 13 height 13
checkbox input "false"
click at [735, 519] on button "Show my results" at bounding box center [784, 515] width 194 height 34
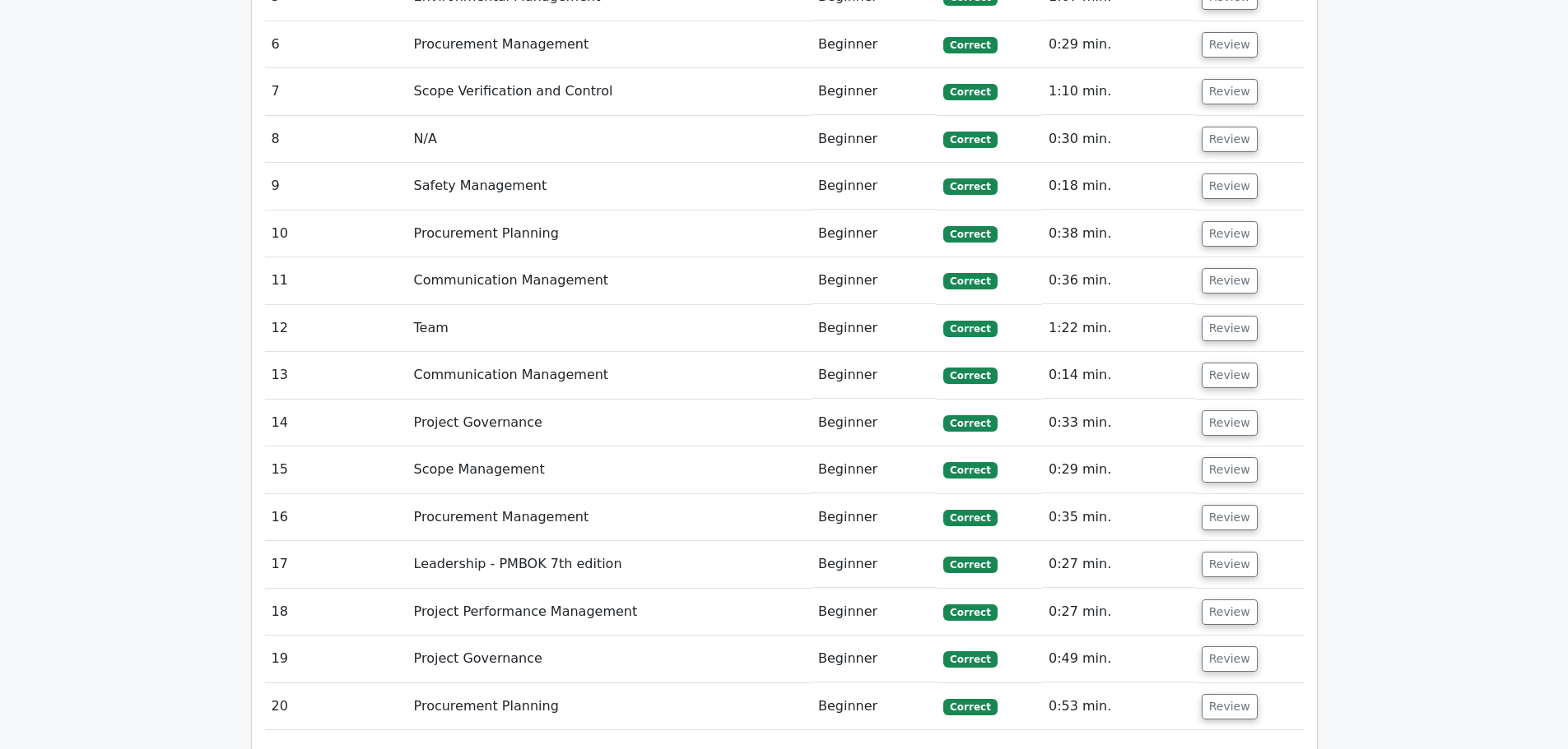
scroll to position [2303, 0]
